Goal: Transaction & Acquisition: Subscribe to service/newsletter

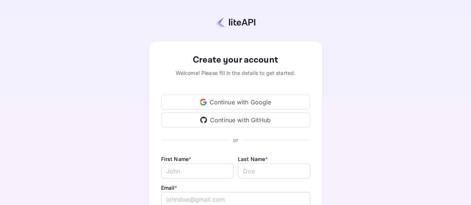
click at [261, 103] on div "Continue with Google" at bounding box center [235, 102] width 149 height 15
click at [232, 101] on div "Continue with Google" at bounding box center [235, 102] width 149 height 15
drag, startPoint x: 290, startPoint y: 42, endPoint x: 302, endPoint y: 43, distance: 12.0
click at [301, 43] on div "Create your account Welcome! Please fill in the details to get started. Continu…" at bounding box center [235, 174] width 173 height 267
click at [322, 50] on div "Create your account Welcome! Please fill in the details to get started. Continu…" at bounding box center [235, 174] width 405 height 285
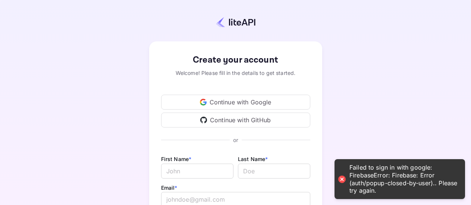
click at [255, 103] on div "Continue with Google" at bounding box center [235, 102] width 149 height 15
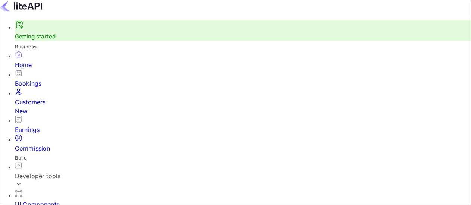
click at [44, 102] on div "Customers New" at bounding box center [243, 107] width 456 height 18
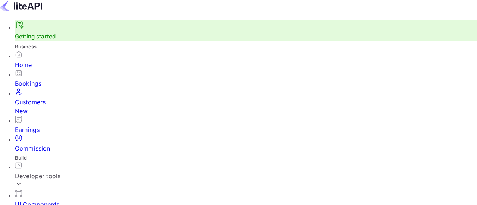
scroll to position [154, 0]
